Goal: Contribute content

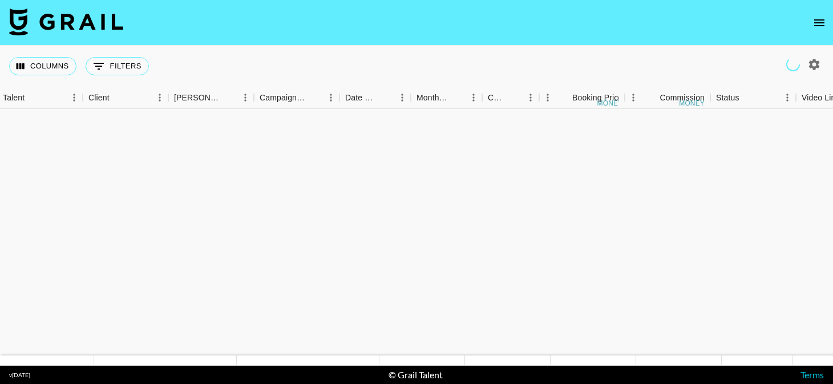
scroll to position [626, 382]
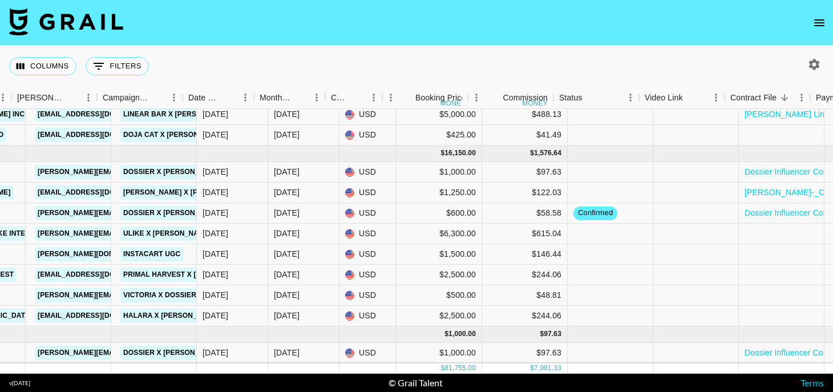
scroll to position [626, 539]
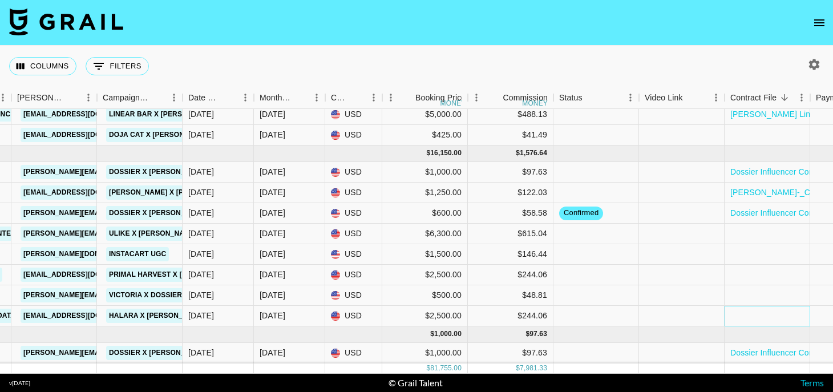
click at [751, 316] on div at bounding box center [768, 316] width 86 height 21
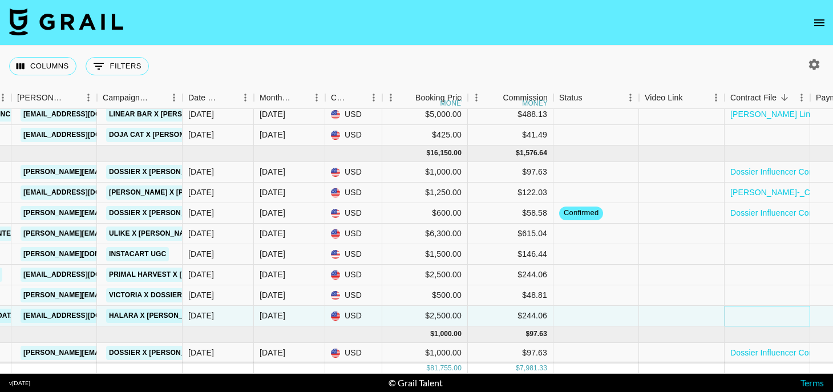
click at [751, 316] on div at bounding box center [768, 316] width 86 height 21
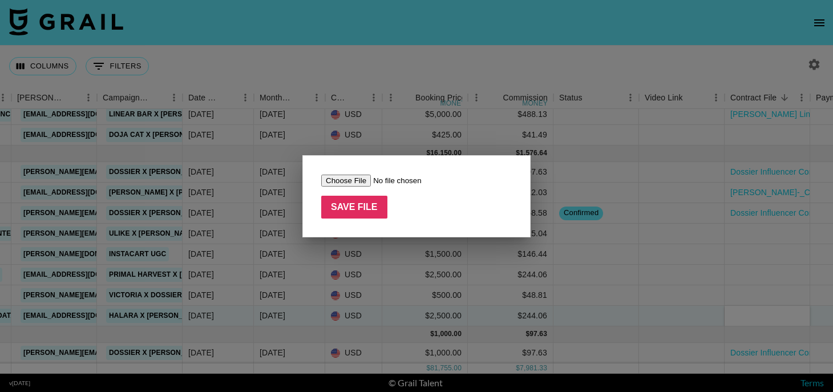
click at [366, 180] on input "file" at bounding box center [393, 181] width 144 height 12
type input "C:\fakepath\Janine Delaney_Influencer Promotion Terms-KOL_DFSYYYXKOL20250821002…"
click at [347, 209] on input "Save File" at bounding box center [354, 207] width 66 height 23
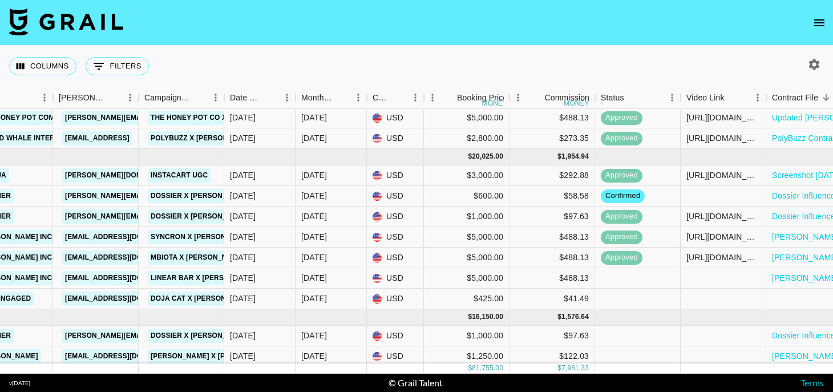
scroll to position [462, 495]
